Goal: Navigation & Orientation: Find specific page/section

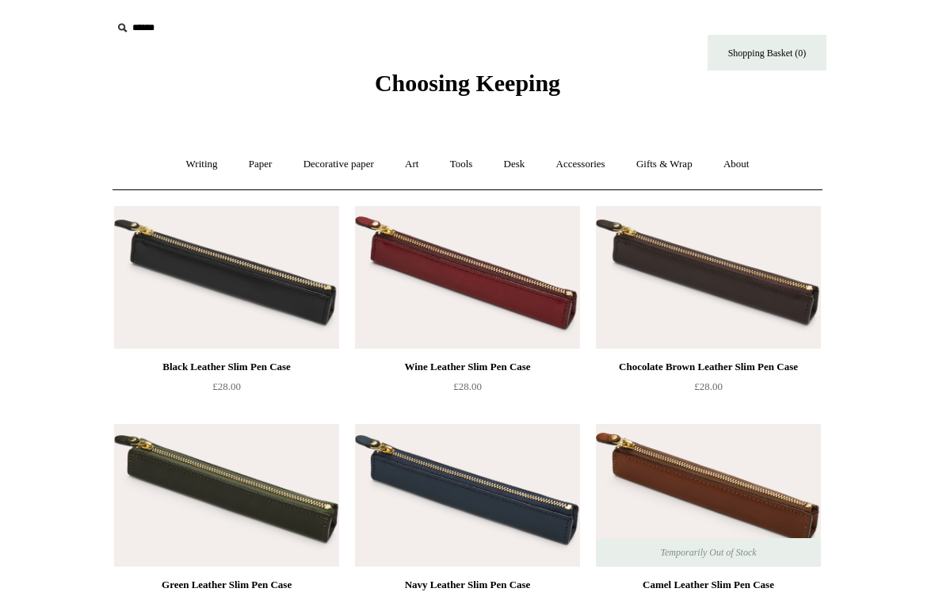
click at [517, 158] on link "Desk +" at bounding box center [515, 164] width 50 height 42
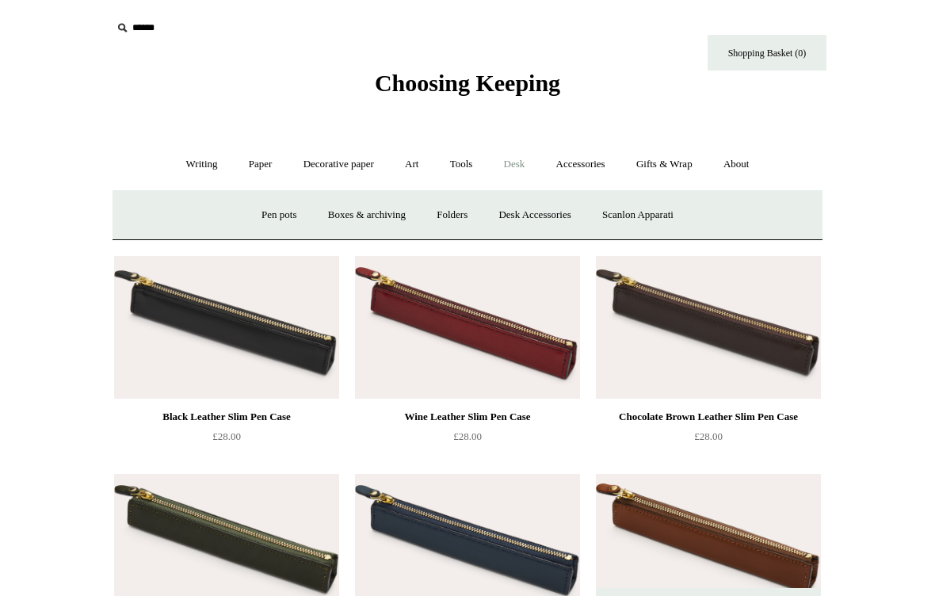
click at [264, 212] on link "Pen pots" at bounding box center [278, 215] width 63 height 42
click at [521, 213] on link "Desk Accessories" at bounding box center [534, 215] width 101 height 42
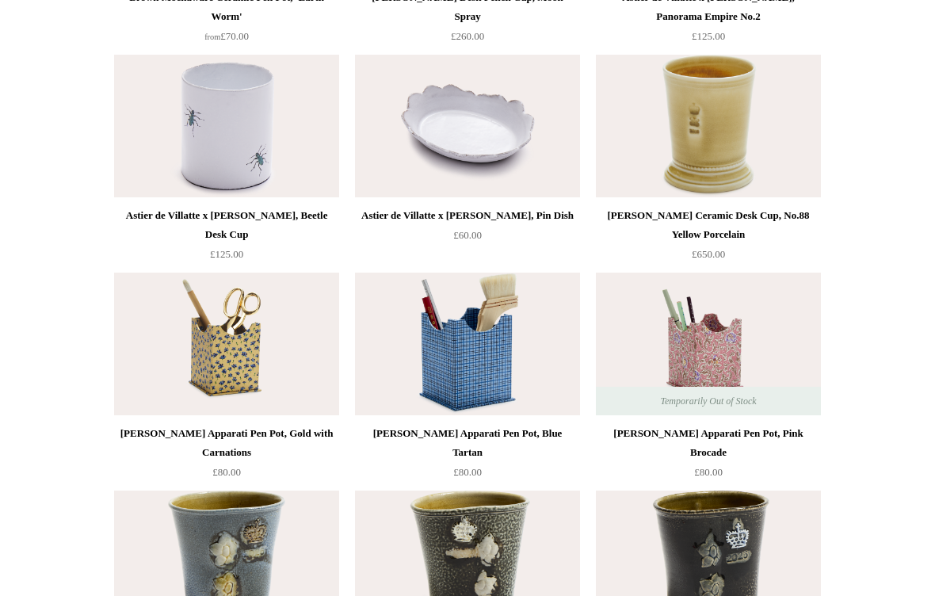
scroll to position [1659, 0]
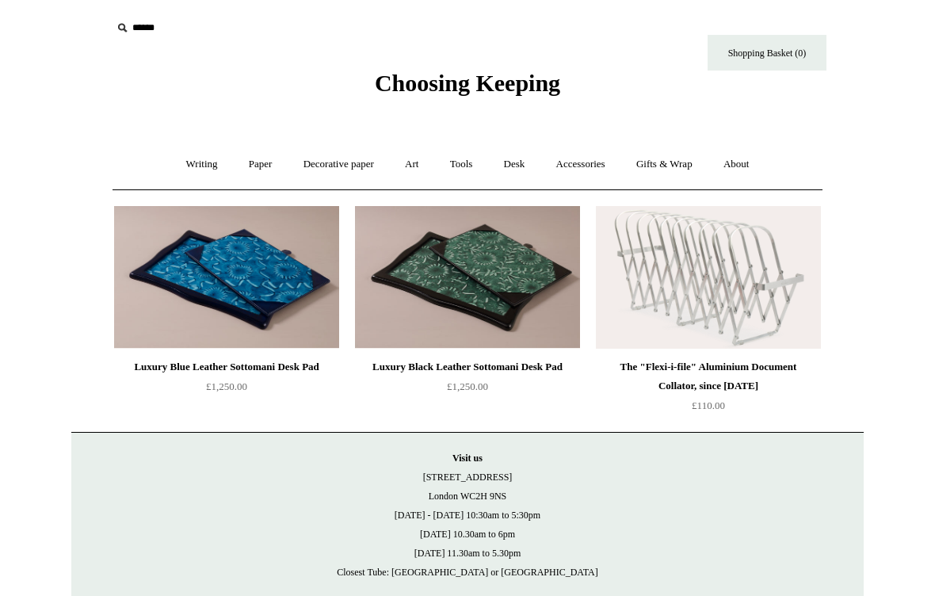
click at [189, 164] on link "Writing +" at bounding box center [202, 164] width 60 height 42
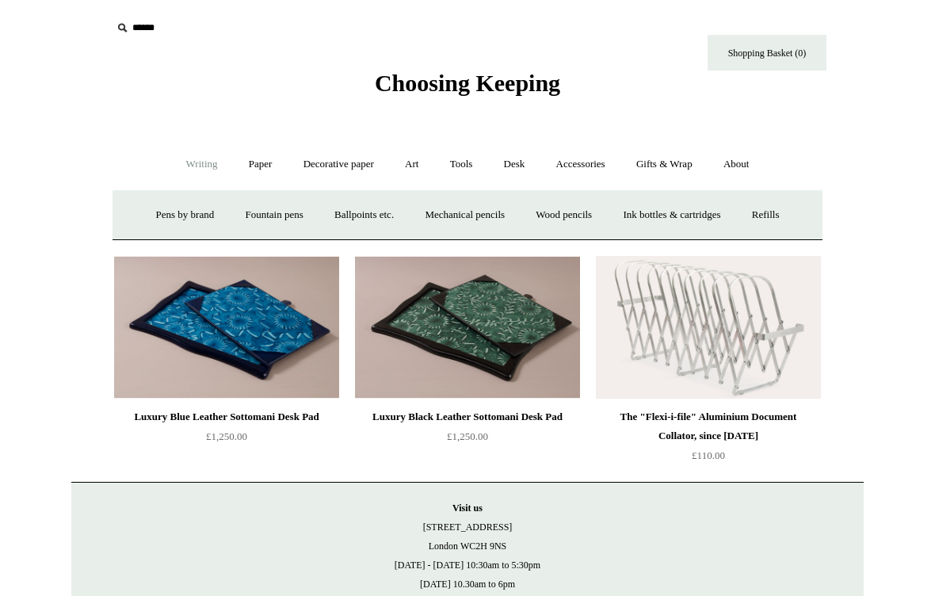
click at [250, 163] on link "Paper +" at bounding box center [261, 164] width 52 height 42
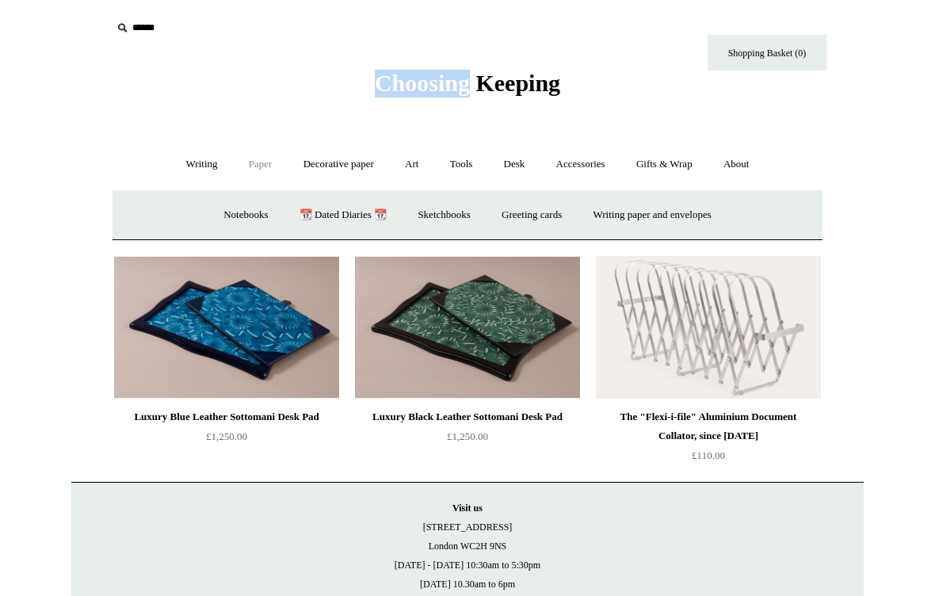
click at [246, 160] on link "Paper -" at bounding box center [261, 164] width 52 height 42
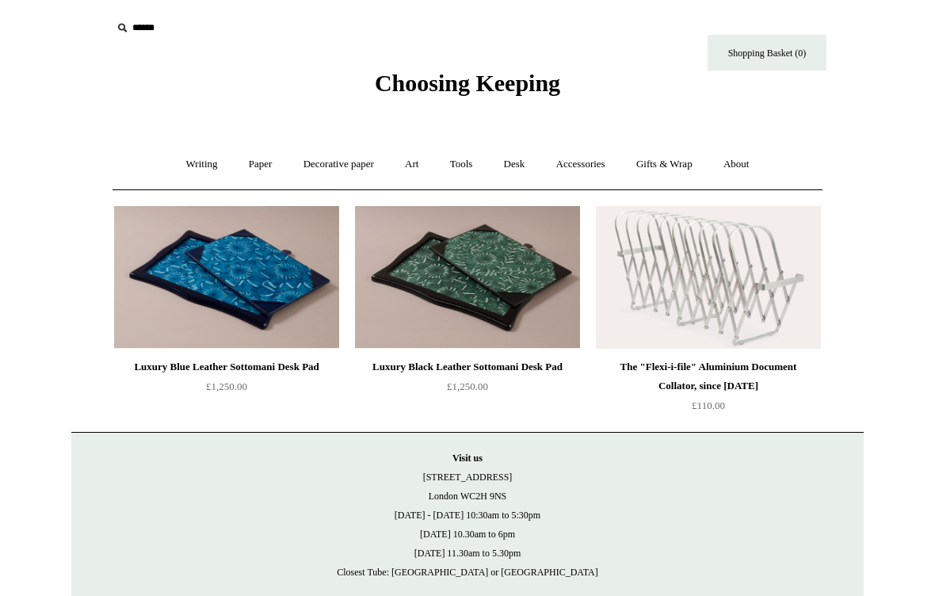
click at [238, 160] on link "Paper +" at bounding box center [261, 164] width 52 height 42
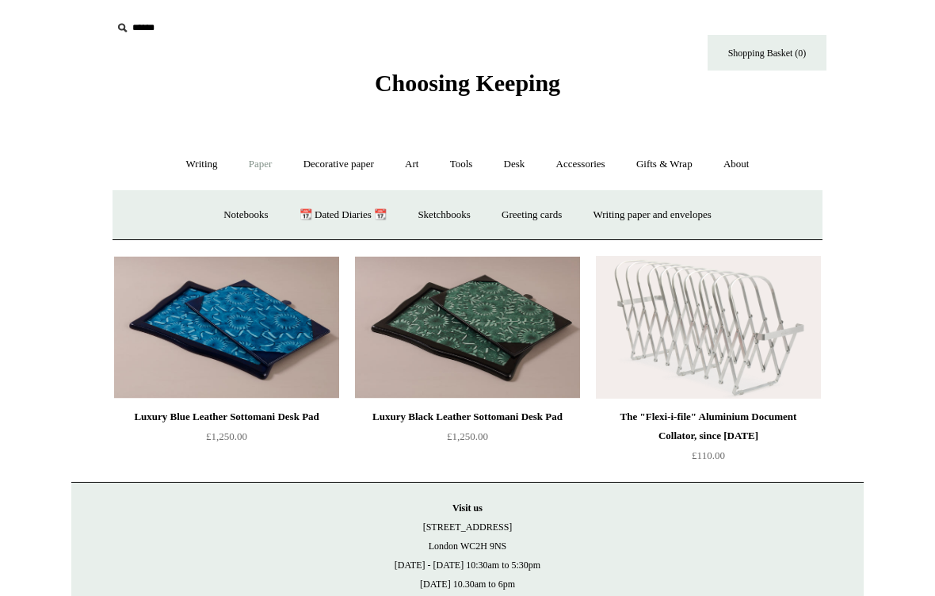
click at [535, 210] on link "Greeting cards +" at bounding box center [531, 215] width 89 height 42
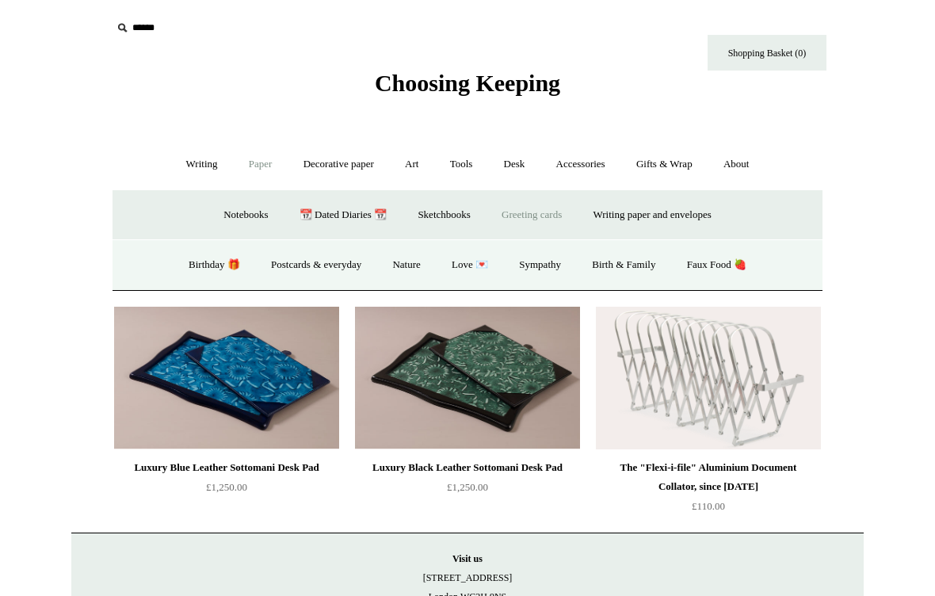
click at [204, 267] on link "Birthday 🎁" at bounding box center [214, 265] width 80 height 42
